Goal: Task Accomplishment & Management: Use online tool/utility

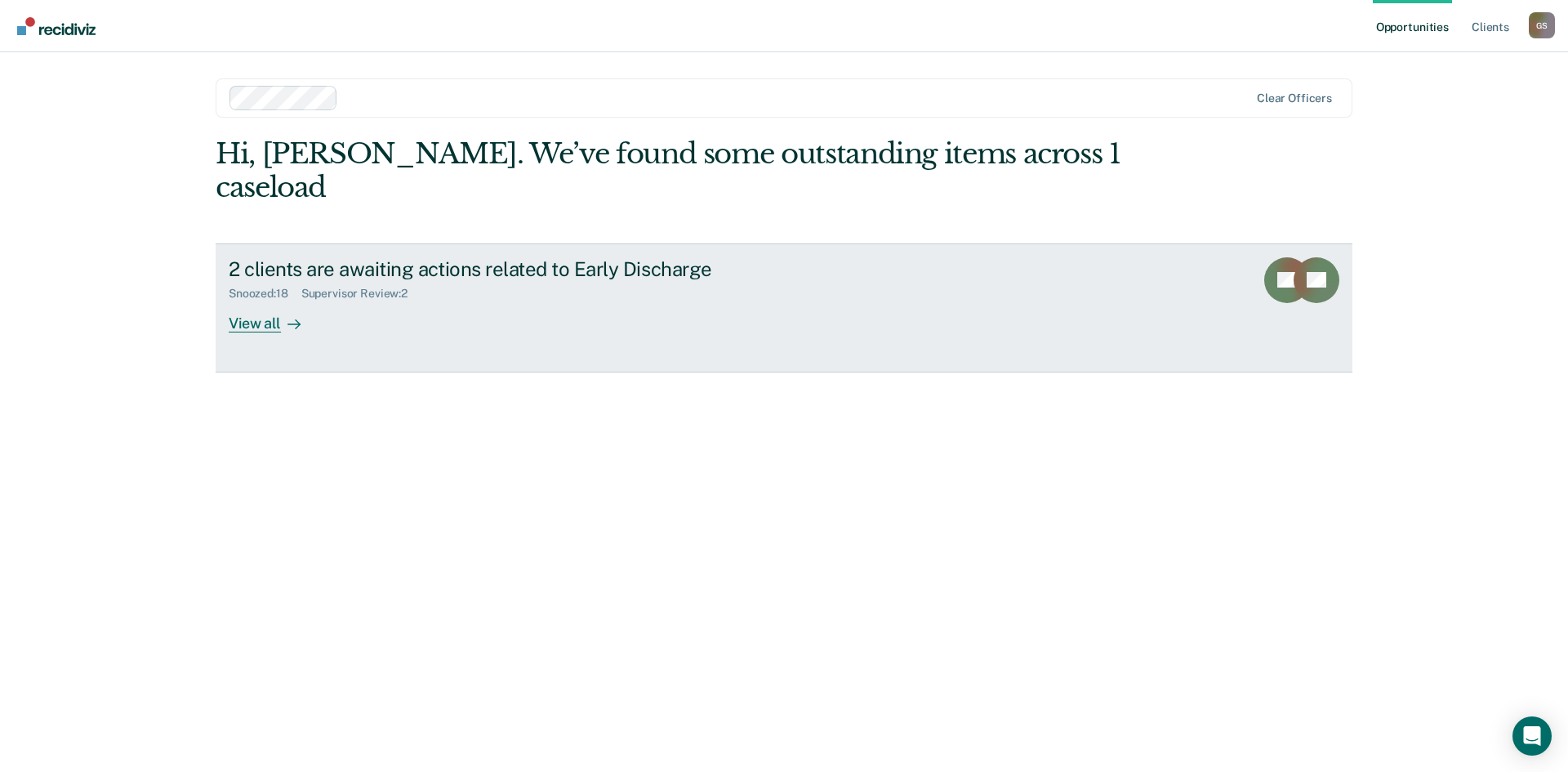
click at [257, 301] on div "View all" at bounding box center [275, 317] width 92 height 32
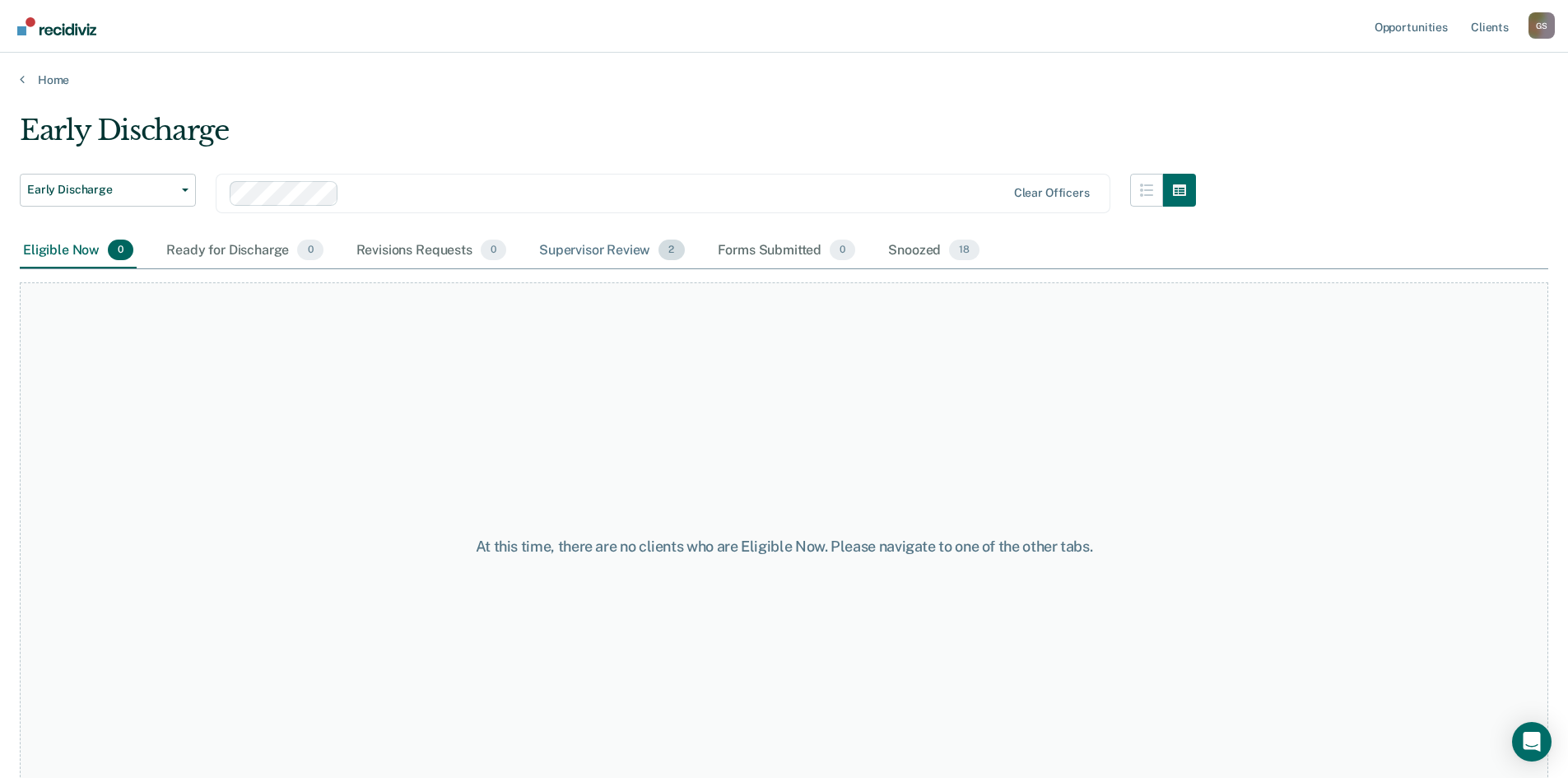
click at [648, 249] on div "Supervisor Review 2" at bounding box center [612, 251] width 153 height 36
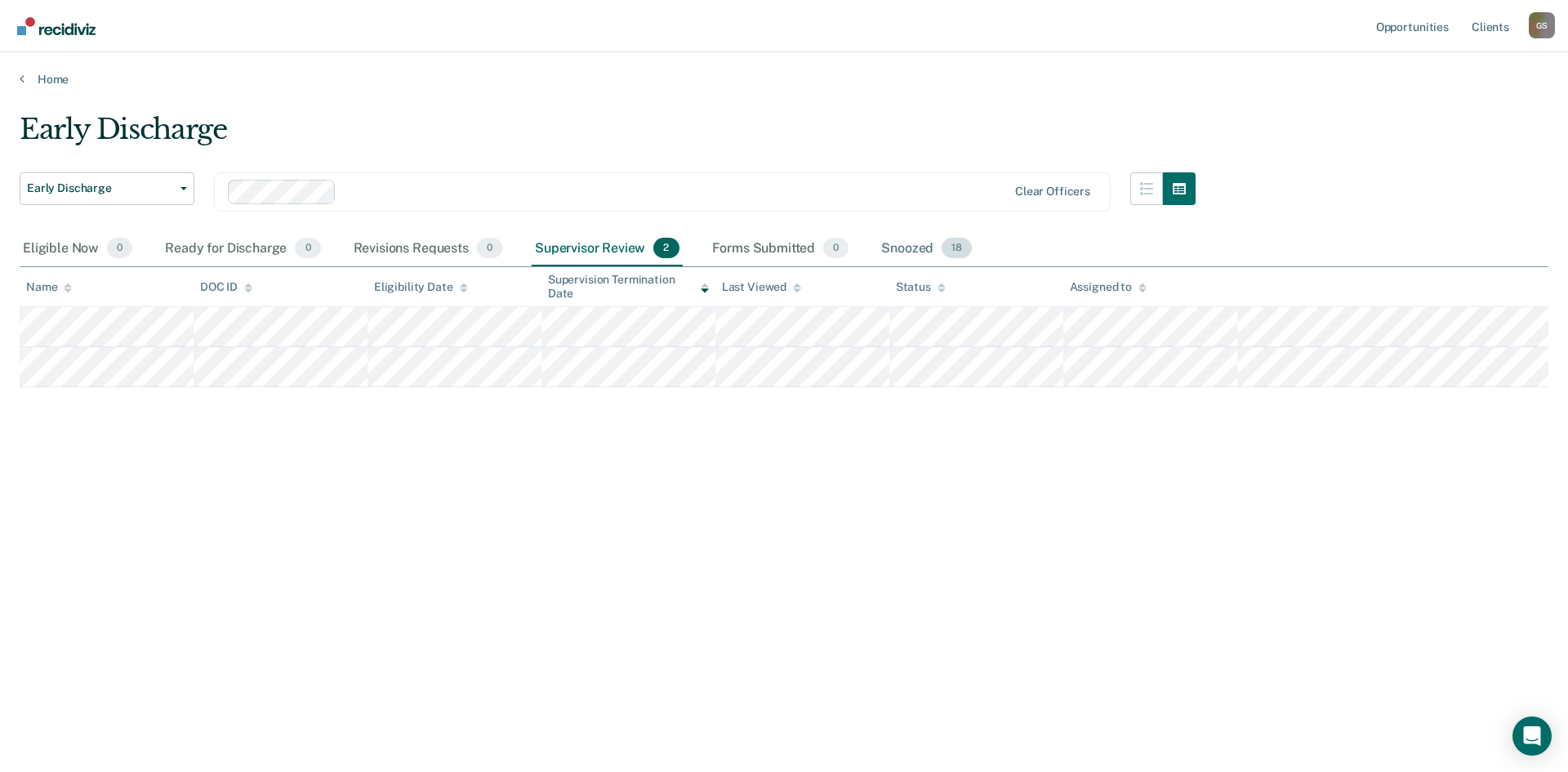
click at [909, 246] on div "Snoozed 18" at bounding box center [927, 249] width 97 height 36
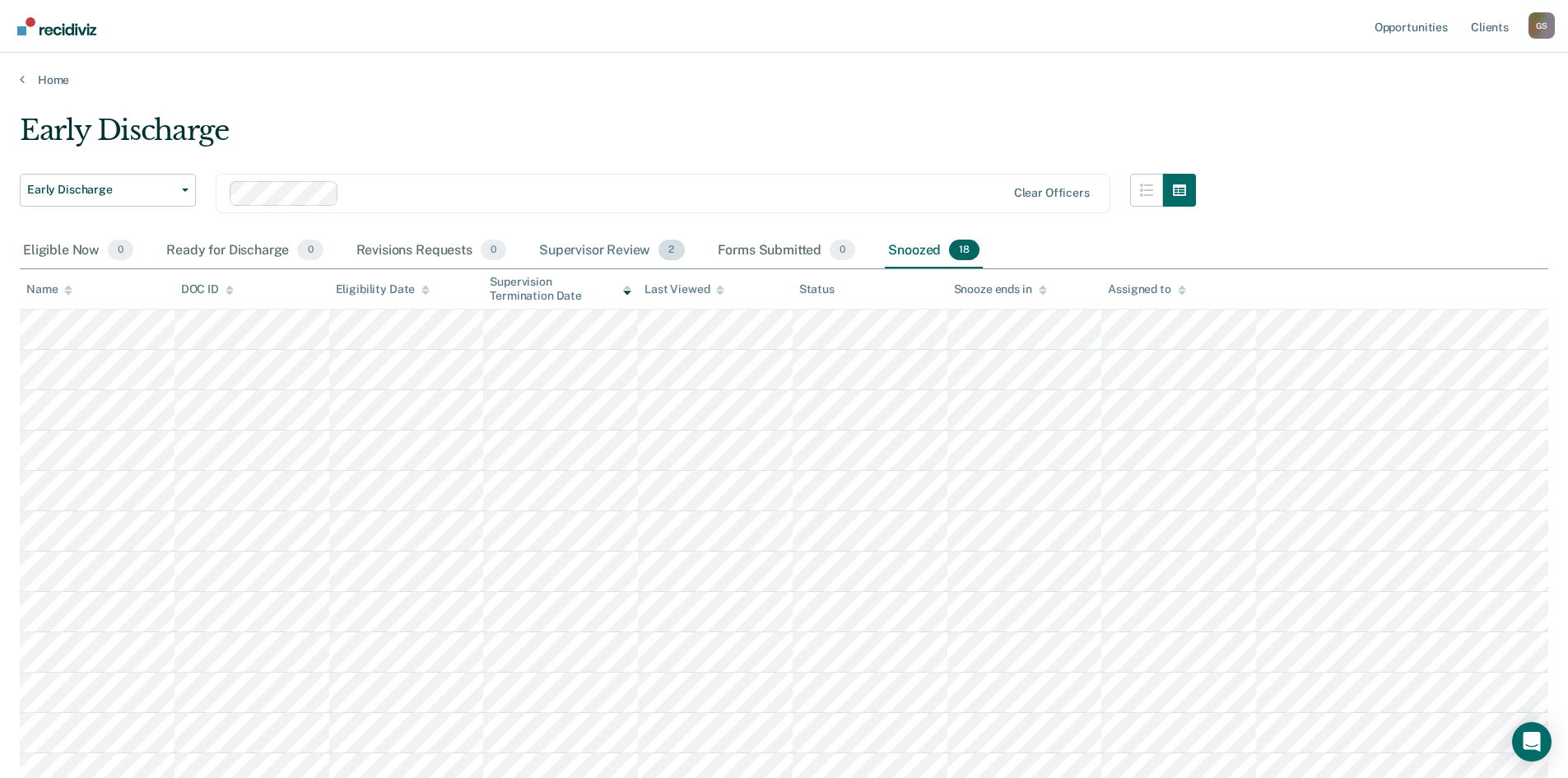
click at [595, 253] on div "Supervisor Review 2" at bounding box center [612, 251] width 153 height 36
